Goal: Information Seeking & Learning: Learn about a topic

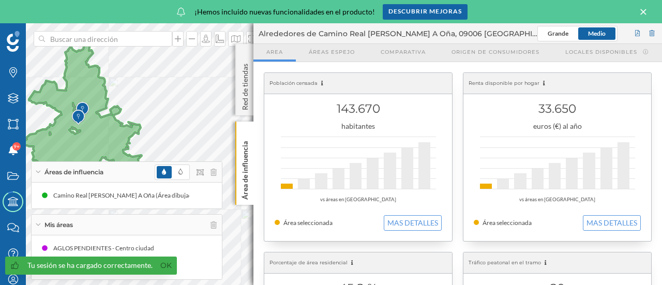
click at [154, 229] on div "Mis áreas" at bounding box center [127, 225] width 190 height 21
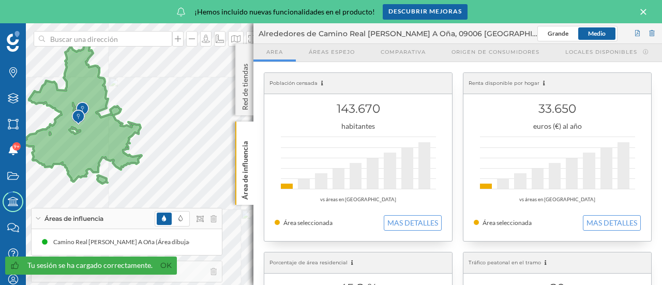
click at [107, 223] on div "Áreas de influencia" at bounding box center [127, 219] width 190 height 21
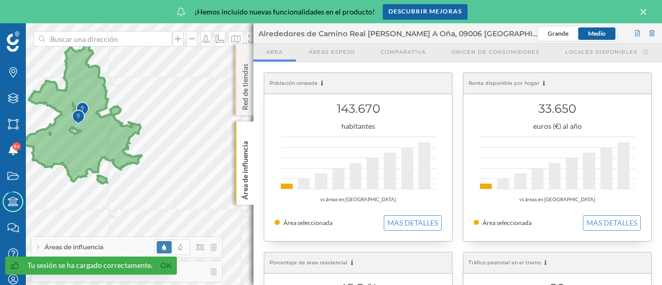
click at [244, 98] on p "Red de tiendas" at bounding box center [245, 85] width 10 height 51
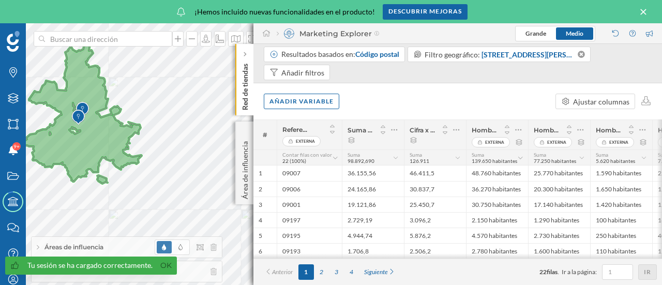
click at [244, 98] on p "Red de tiendas" at bounding box center [245, 85] width 10 height 51
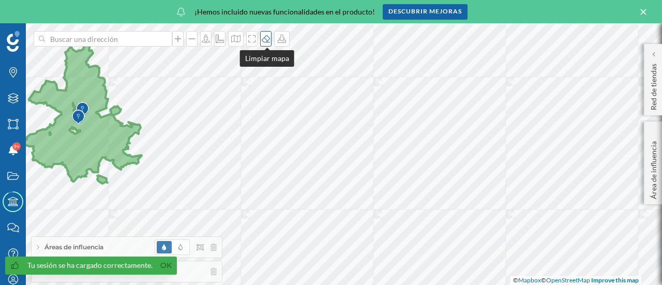
click at [266, 41] on icon at bounding box center [266, 39] width 10 height 8
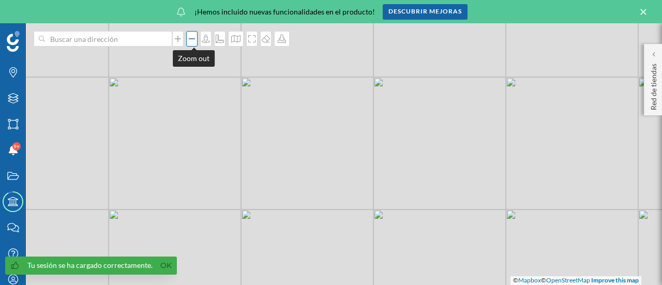
click at [193, 39] on icon at bounding box center [192, 38] width 6 height 1
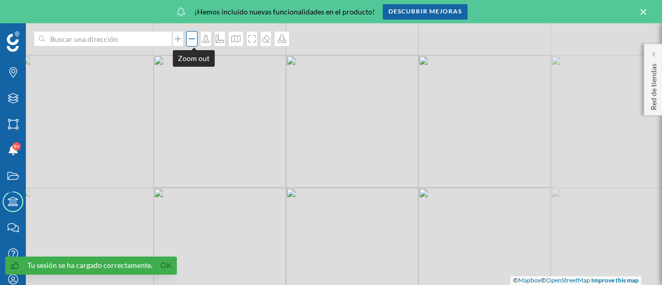
click at [193, 39] on icon at bounding box center [192, 38] width 6 height 1
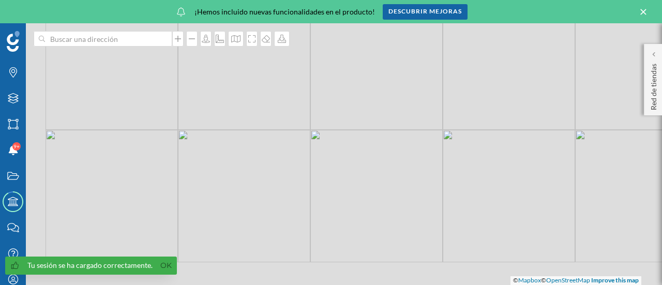
drag, startPoint x: 411, startPoint y: 223, endPoint x: 468, endPoint y: 149, distance: 93.8
click at [468, 149] on div "© Mapbox © OpenStreetMap Improve this map" at bounding box center [331, 154] width 662 height 262
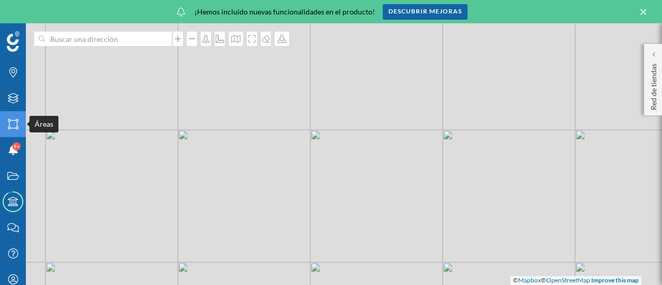
click at [7, 124] on icon "Áreas" at bounding box center [13, 124] width 13 height 10
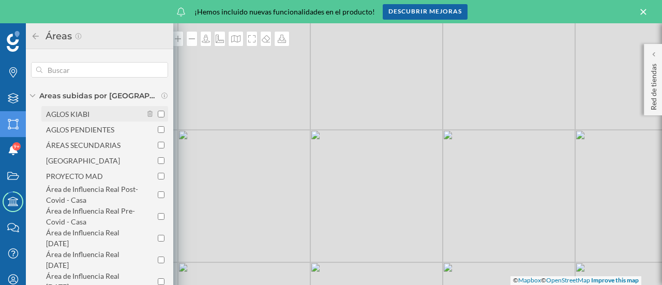
click at [66, 116] on div "AGLOS KIABI" at bounding box center [67, 114] width 43 height 9
click at [158, 116] on input "AGLOS KIABI" at bounding box center [161, 114] width 7 height 7
checkbox input "true"
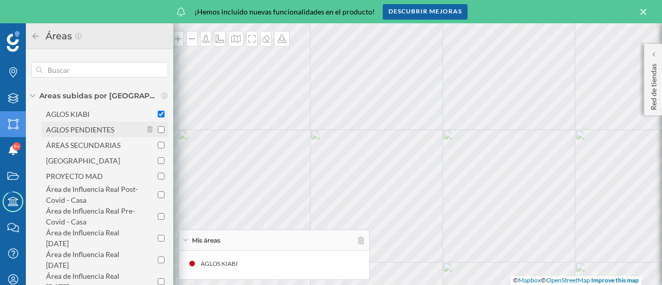
click at [67, 127] on div "AGLOS PENDIENTES" at bounding box center [80, 129] width 68 height 9
click at [158, 127] on input "AGLOS PENDIENTES" at bounding box center [161, 129] width 7 height 7
checkbox input "true"
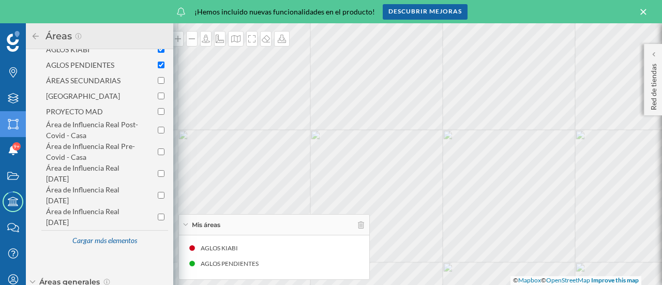
scroll to position [69, 0]
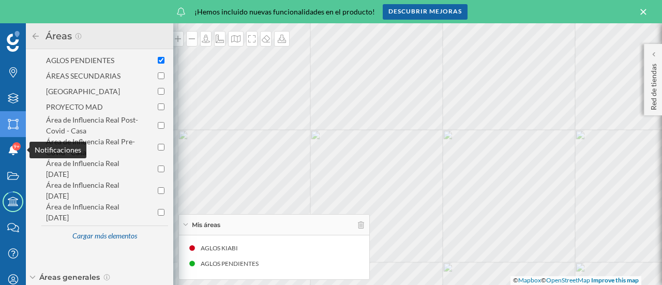
click at [36, 123] on div "Marcas Capas Áreas Notificaciones 9+ Estados Academy Contacta con nosotros Cent…" at bounding box center [86, 154] width 173 height 262
click at [28, 39] on div "Áreas" at bounding box center [99, 36] width 147 height 26
click at [34, 33] on icon at bounding box center [35, 36] width 9 height 7
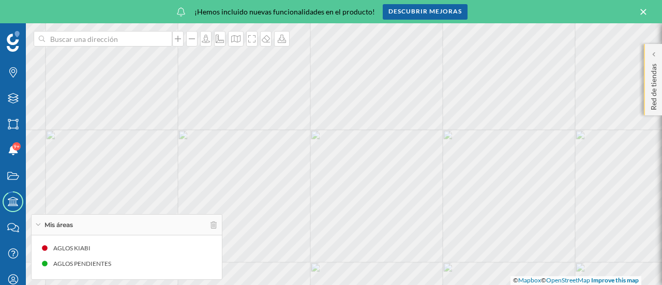
click at [661, 81] on div "Red de tiendas" at bounding box center [653, 79] width 18 height 71
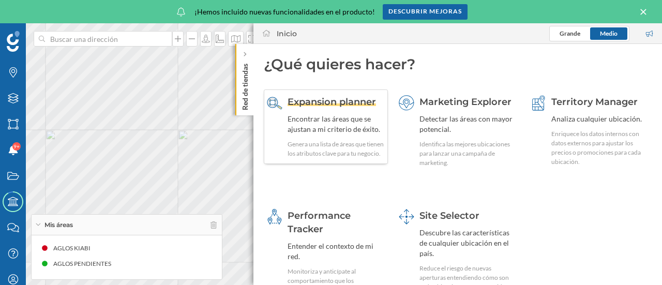
click at [351, 114] on div "Encontrar las áreas que se ajustan a mi criterio de éxito." at bounding box center [336, 124] width 97 height 21
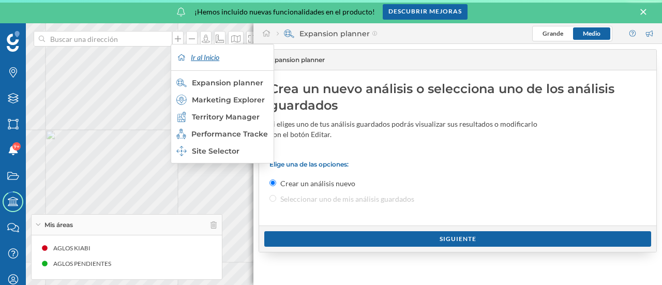
click at [215, 57] on div "Ir al Inicio" at bounding box center [222, 58] width 97 height 26
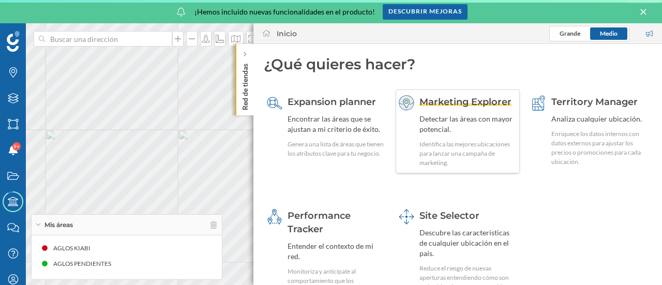
click at [476, 132] on div "Detectar las áreas con mayor potencial." at bounding box center [468, 124] width 97 height 21
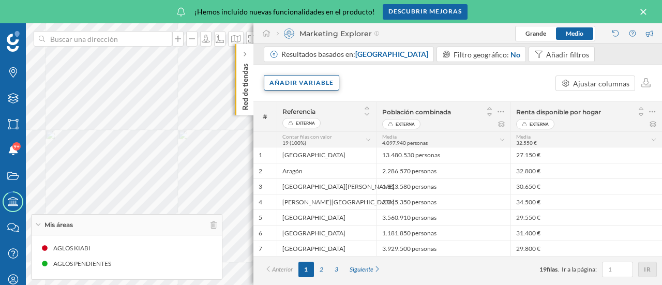
click at [304, 81] on div "Añadir variable" at bounding box center [302, 83] width 76 height 16
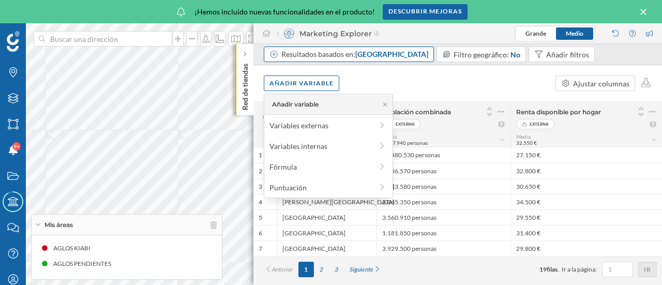
click at [388, 61] on div "Resultados basados en: Comunidad autónoma" at bounding box center [349, 55] width 170 height 16
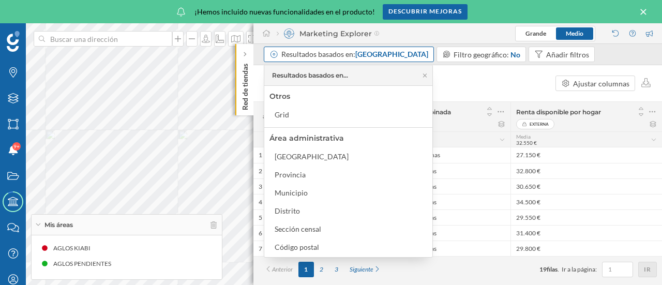
click at [376, 56] on span "[GEOGRAPHIC_DATA]" at bounding box center [391, 54] width 73 height 9
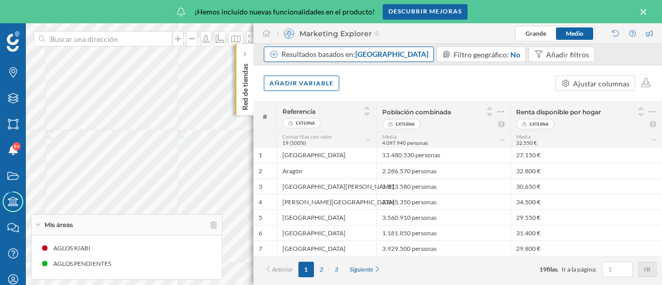
click at [386, 56] on span "[GEOGRAPHIC_DATA]" at bounding box center [391, 54] width 73 height 9
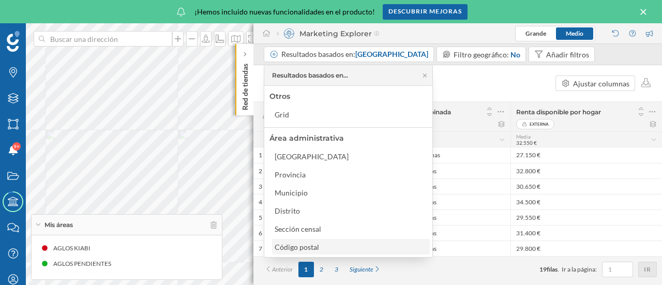
click at [294, 247] on div "Código postal" at bounding box center [297, 247] width 45 height 9
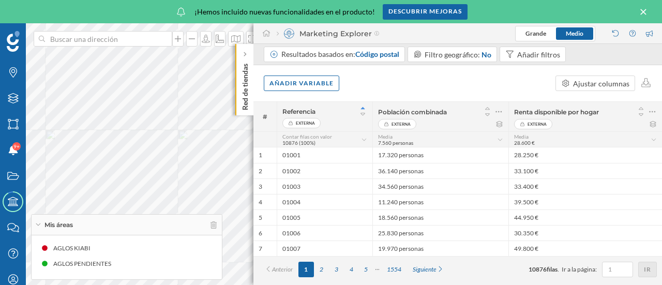
click at [247, 80] on p "Red de tiendas" at bounding box center [245, 85] width 10 height 51
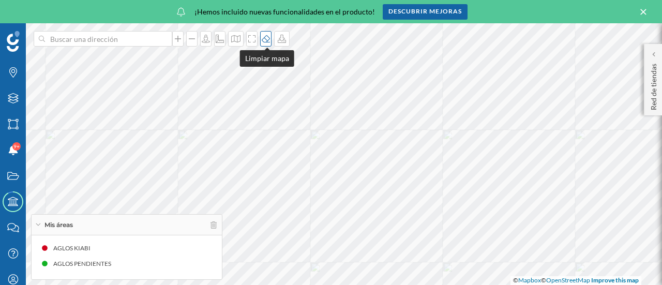
click at [263, 37] on icon at bounding box center [266, 39] width 10 height 8
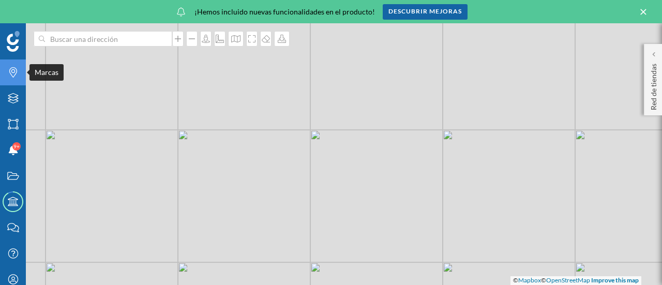
click at [12, 80] on div "Marcas" at bounding box center [13, 73] width 26 height 26
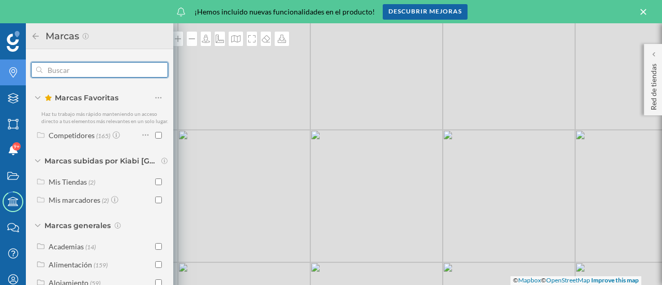
click at [66, 70] on input "text" at bounding box center [99, 70] width 114 height 21
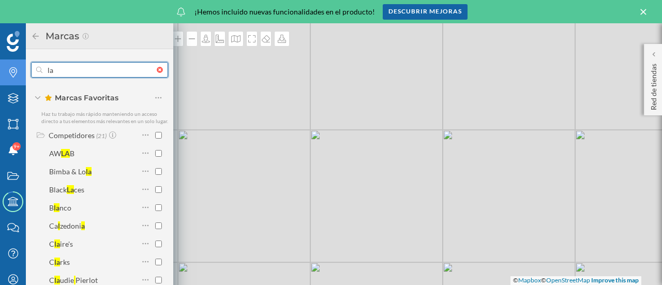
type input "l"
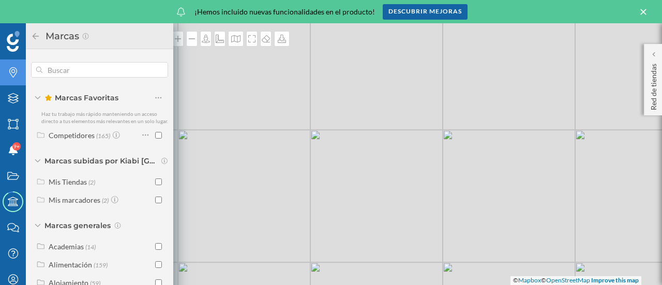
click at [207, 87] on div "© Mapbox © OpenStreetMap Improve this map" at bounding box center [331, 154] width 662 height 262
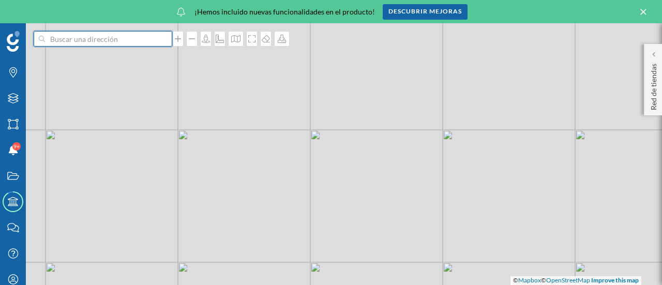
click at [140, 39] on input at bounding box center [103, 39] width 116 height 16
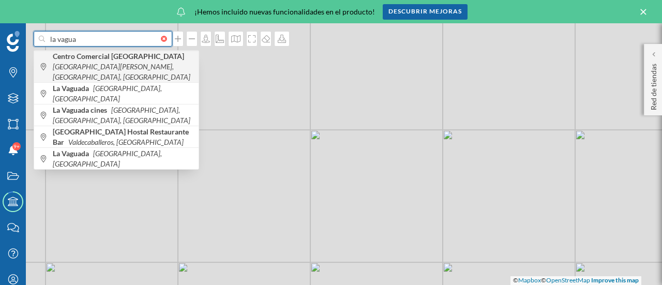
type input "la vagua"
click at [121, 63] on icon "[GEOGRAPHIC_DATA][PERSON_NAME], [GEOGRAPHIC_DATA], [GEOGRAPHIC_DATA]" at bounding box center [122, 71] width 138 height 19
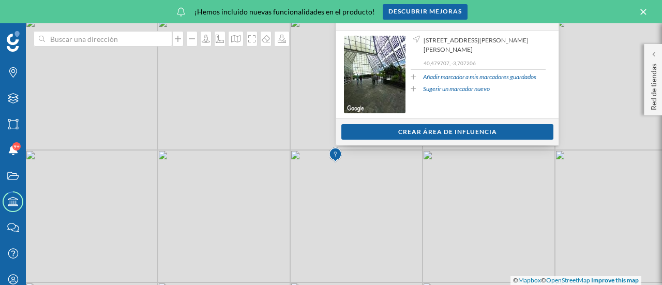
click at [335, 159] on img at bounding box center [335, 155] width 13 height 21
click at [335, 159] on div "© Mapbox © OpenStreetMap Improve this map" at bounding box center [331, 154] width 662 height 262
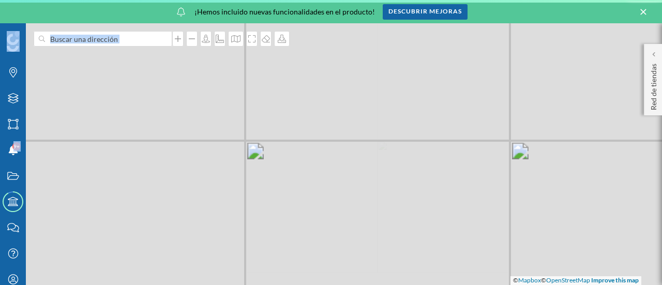
click at [335, 159] on div "© Mapbox © OpenStreetMap Improve this map" at bounding box center [331, 154] width 662 height 262
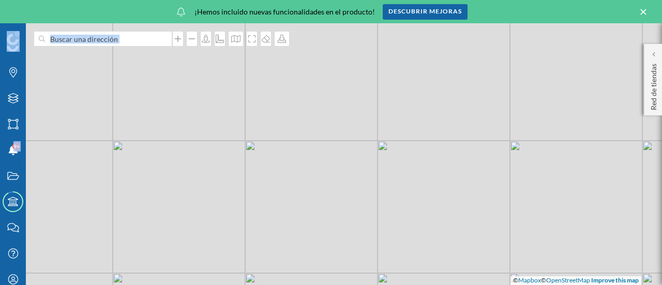
click at [336, 167] on div "© Mapbox © OpenStreetMap Improve this map" at bounding box center [331, 154] width 662 height 262
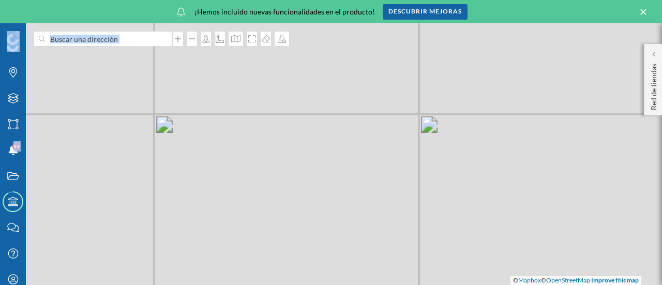
click at [336, 167] on div "© Mapbox © OpenStreetMap Improve this map" at bounding box center [331, 154] width 662 height 262
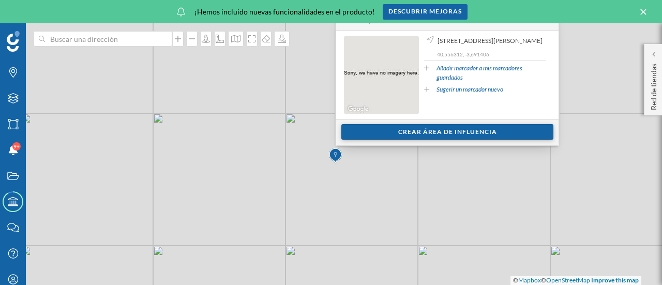
click at [413, 132] on div "Crear área de influencia" at bounding box center [448, 132] width 212 height 16
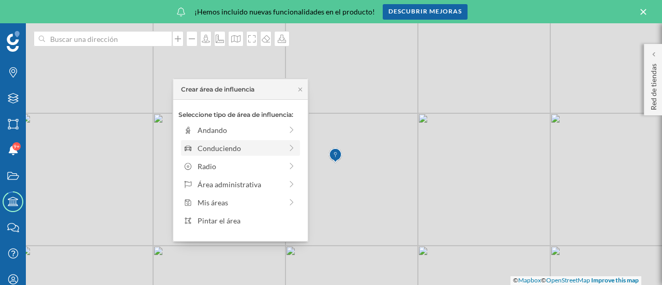
click at [232, 146] on div "Conduciendo" at bounding box center [240, 148] width 84 height 11
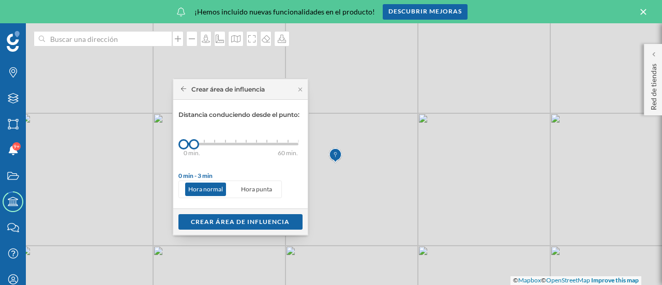
click at [234, 143] on div "0 min. 3 min. 5 min. 7 min. 10 min. 12 min. 15 min. 20 min. 30 min. 45 min. 50 …" at bounding box center [241, 144] width 115 height 3
click at [211, 230] on div "Crear área de influencia" at bounding box center [240, 222] width 135 height 26
click at [231, 220] on div "Crear área de influencia" at bounding box center [241, 222] width 124 height 16
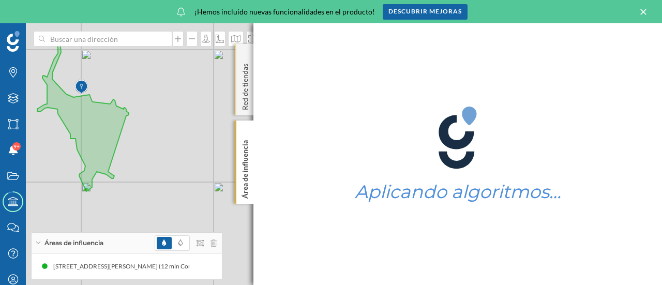
click at [245, 84] on p "Red de tiendas" at bounding box center [245, 85] width 10 height 51
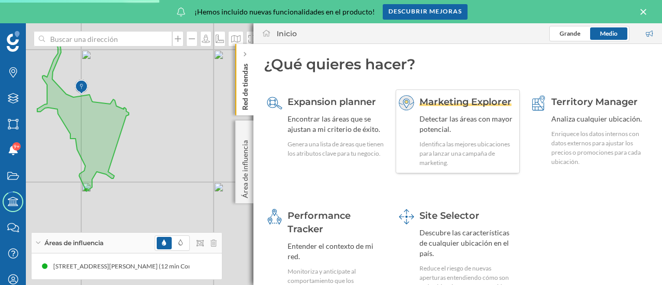
click at [460, 116] on div "Detectar las áreas con mayor potencial." at bounding box center [468, 124] width 97 height 21
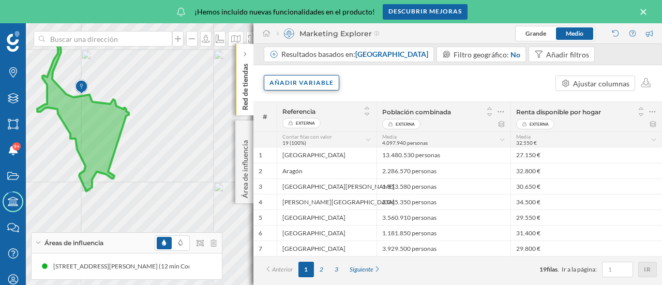
click at [325, 81] on div "Añadir variable" at bounding box center [302, 83] width 76 height 16
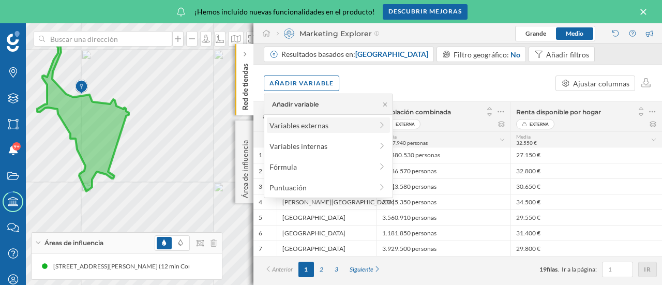
click at [327, 130] on div "Variables externas" at bounding box center [321, 125] width 103 height 11
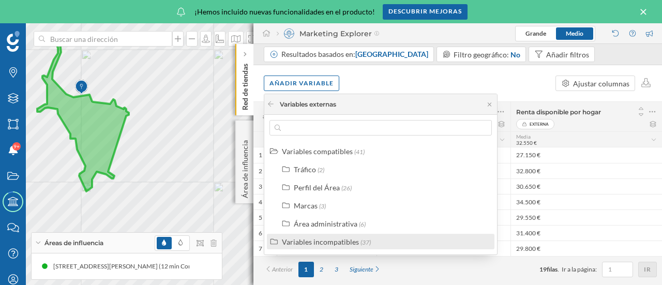
click at [322, 242] on div "Variables incompatibles" at bounding box center [320, 242] width 77 height 9
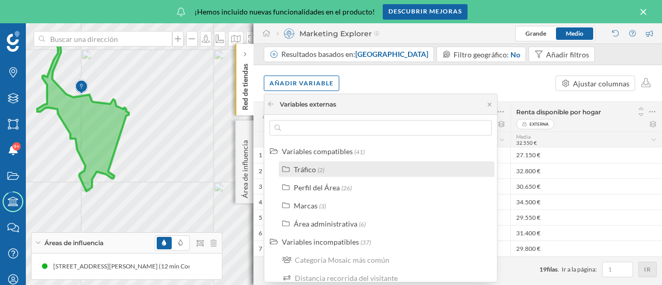
click at [318, 175] on div "Tráfico (2)" at bounding box center [387, 169] width 216 height 16
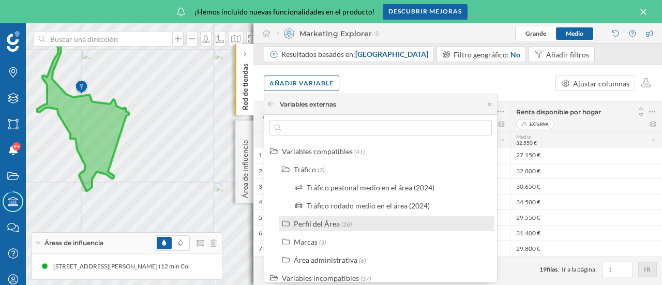
click at [325, 226] on div "Perfil del Área" at bounding box center [317, 223] width 46 height 9
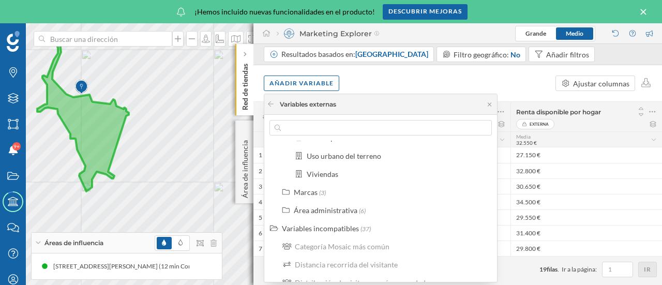
scroll to position [530, 0]
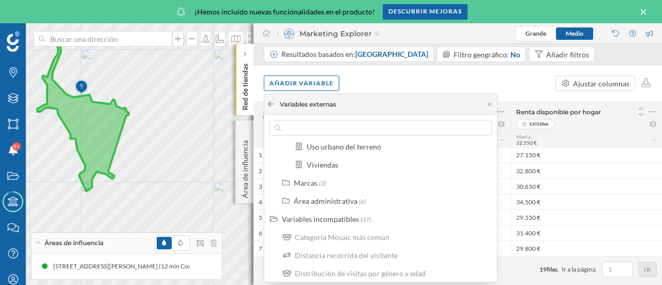
click at [270, 103] on icon at bounding box center [271, 104] width 8 height 6
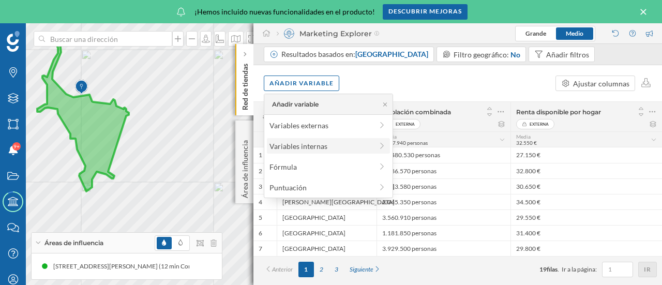
click at [290, 141] on div "Variables internas" at bounding box center [321, 146] width 103 height 11
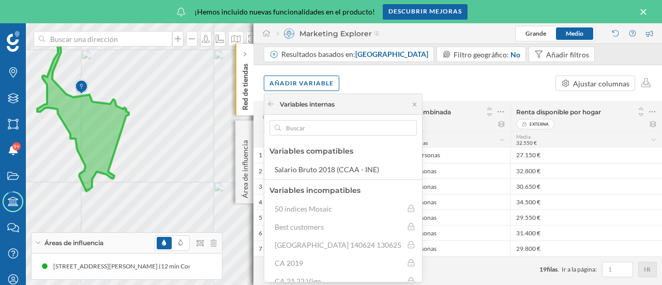
click at [243, 71] on p "Red de tiendas" at bounding box center [245, 85] width 10 height 51
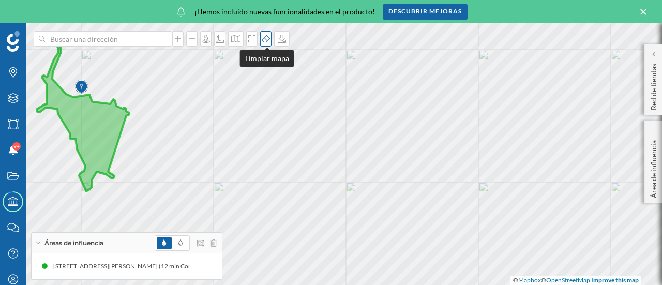
click at [265, 42] on icon at bounding box center [266, 38] width 8 height 7
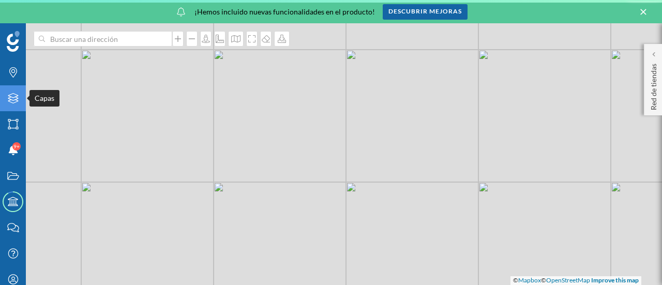
click at [13, 102] on icon "Capas" at bounding box center [13, 98] width 13 height 10
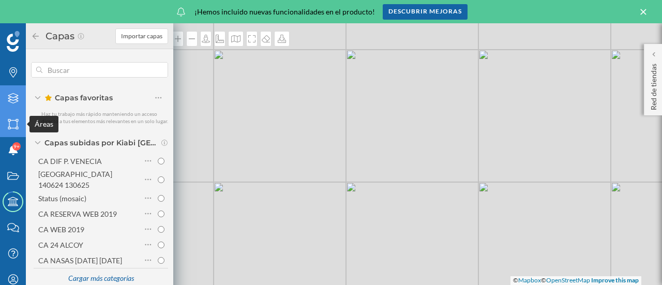
click at [14, 118] on div "Áreas" at bounding box center [13, 124] width 26 height 26
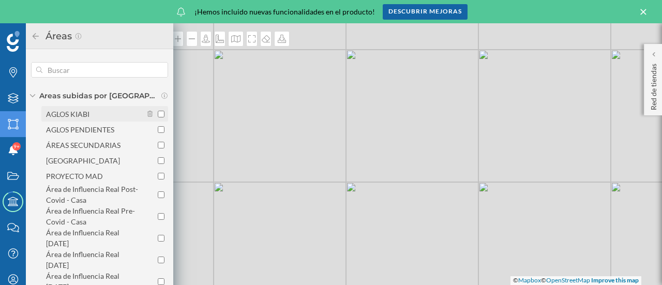
click at [66, 110] on div "AGLOS KIABI" at bounding box center [67, 114] width 43 height 9
click at [158, 111] on input "AGLOS KIABI" at bounding box center [161, 114] width 7 height 7
checkbox input "true"
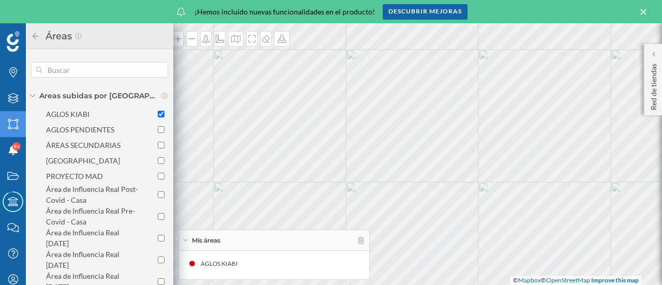
scroll to position [77, 0]
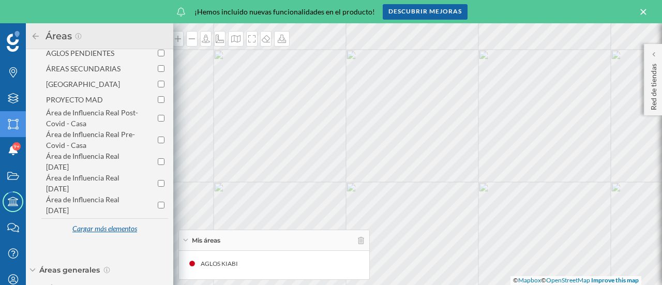
click at [114, 232] on div "Cargar más elementos" at bounding box center [105, 229] width 78 height 16
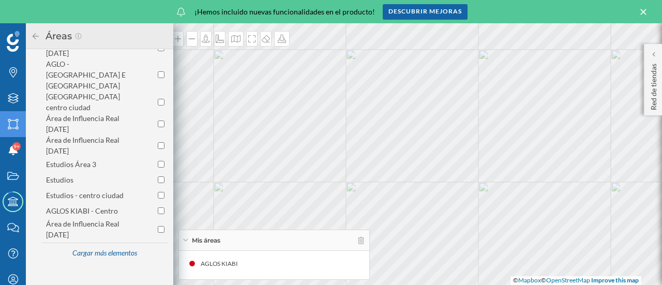
scroll to position [256, 0]
click at [117, 206] on div "AGLOS KIABI - Centro" at bounding box center [82, 210] width 72 height 9
click at [158, 207] on input "AGLOS KIABI - Centro" at bounding box center [161, 210] width 7 height 7
checkbox input "true"
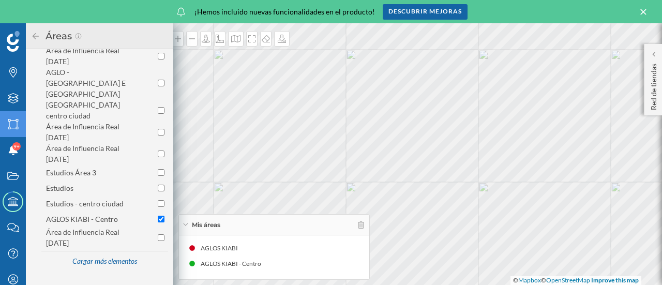
scroll to position [257, 0]
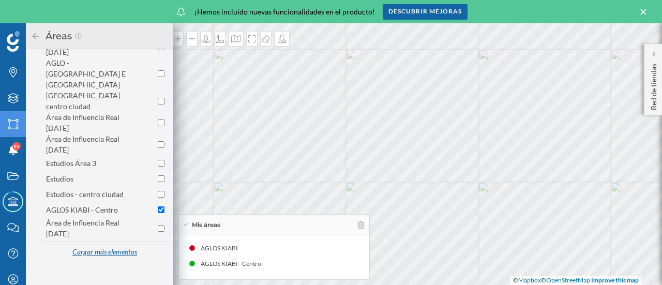
click at [113, 245] on div "Cargar más elementos" at bounding box center [105, 253] width 78 height 16
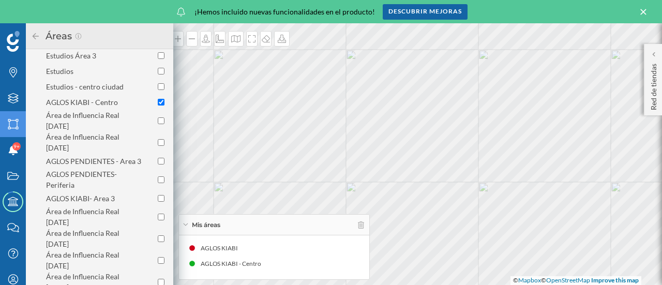
scroll to position [369, 0]
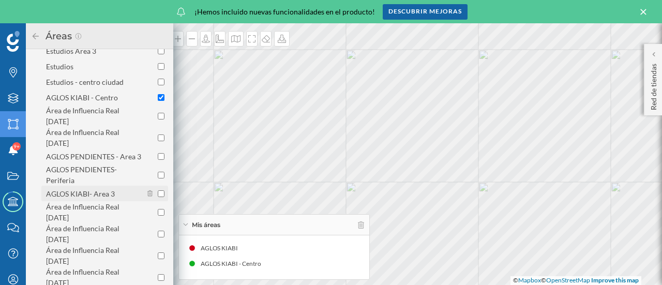
click at [160, 190] on input "AGLOS KIABI- Area 3" at bounding box center [161, 193] width 7 height 7
checkbox input "true"
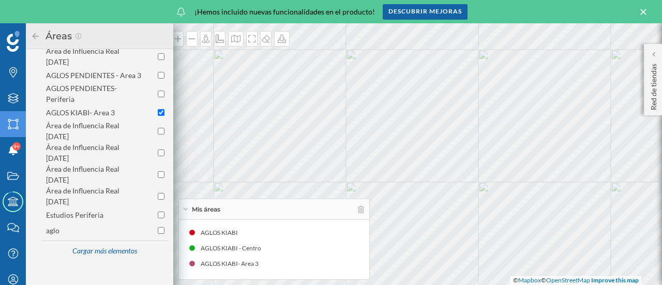
scroll to position [455, 0]
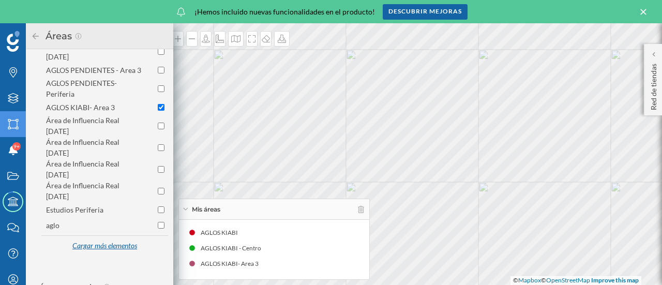
click at [122, 239] on div "Cargar más elementos" at bounding box center [105, 247] width 78 height 16
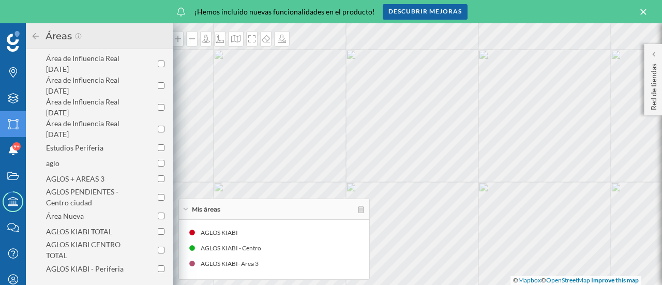
scroll to position [520, 0]
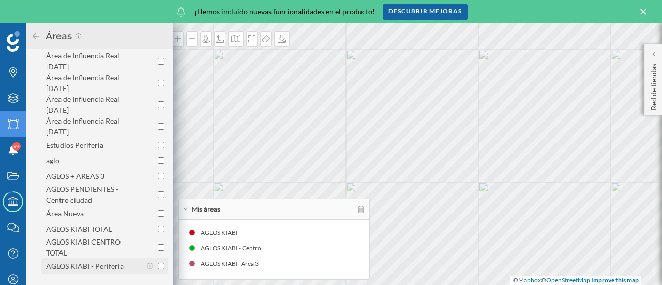
click at [160, 263] on input "AGLOS KIABI - Periferia" at bounding box center [161, 266] width 7 height 7
checkbox input "true"
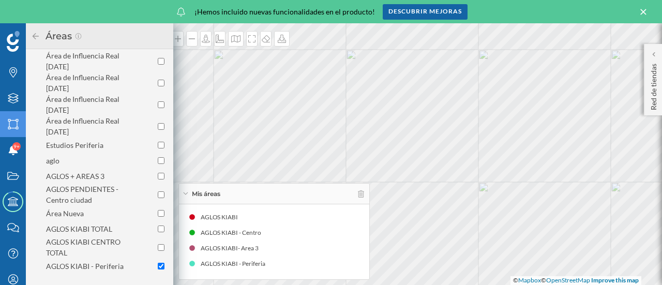
click at [31, 36] on icon at bounding box center [35, 36] width 9 height 7
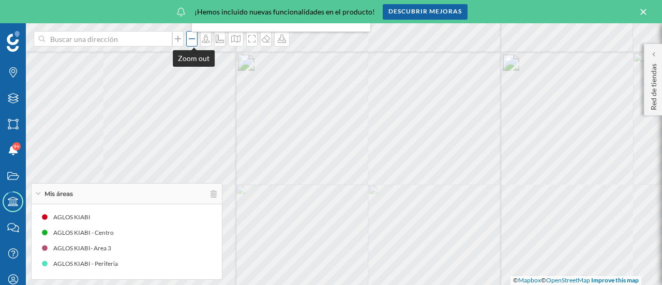
click at [195, 39] on icon at bounding box center [192, 38] width 6 height 1
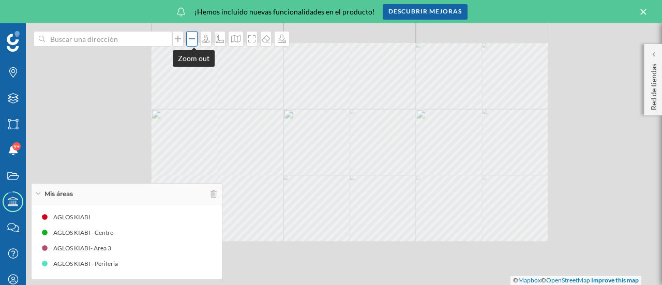
click at [195, 39] on icon at bounding box center [192, 38] width 6 height 1
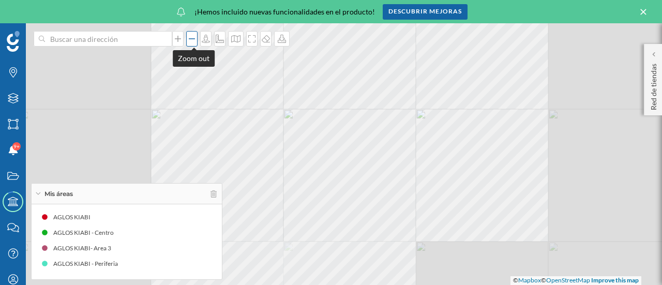
click at [195, 39] on icon at bounding box center [192, 38] width 6 height 1
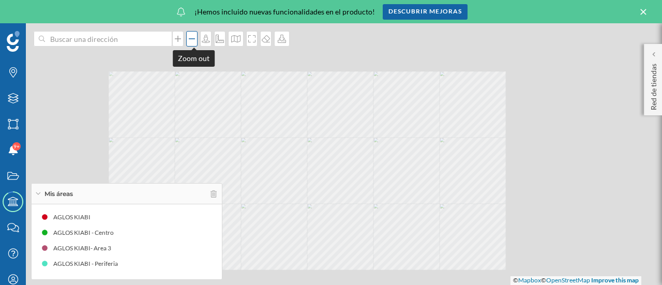
click at [195, 39] on icon at bounding box center [192, 38] width 6 height 1
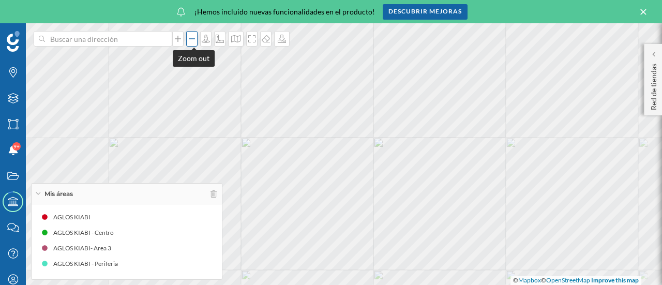
click at [195, 39] on icon at bounding box center [192, 38] width 6 height 1
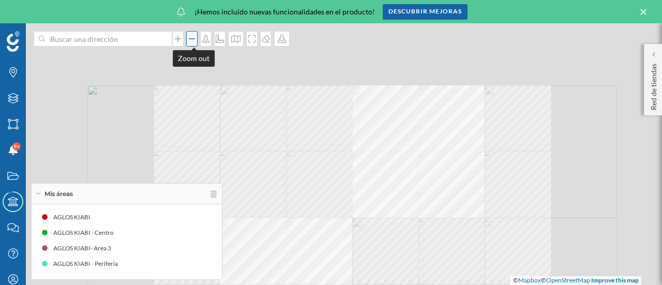
click at [195, 39] on icon at bounding box center [192, 38] width 6 height 1
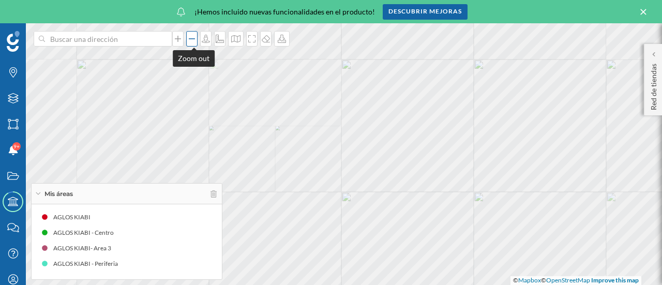
click at [195, 39] on icon at bounding box center [192, 38] width 6 height 1
click at [136, 195] on div "Mis áreas" at bounding box center [127, 194] width 190 height 21
